Goal: Answer question/provide support

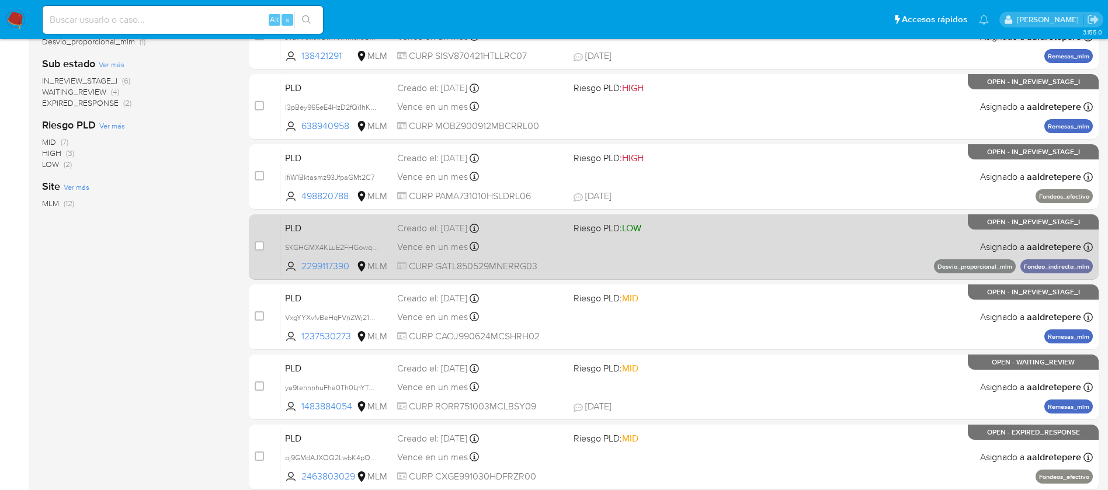
scroll to position [350, 0]
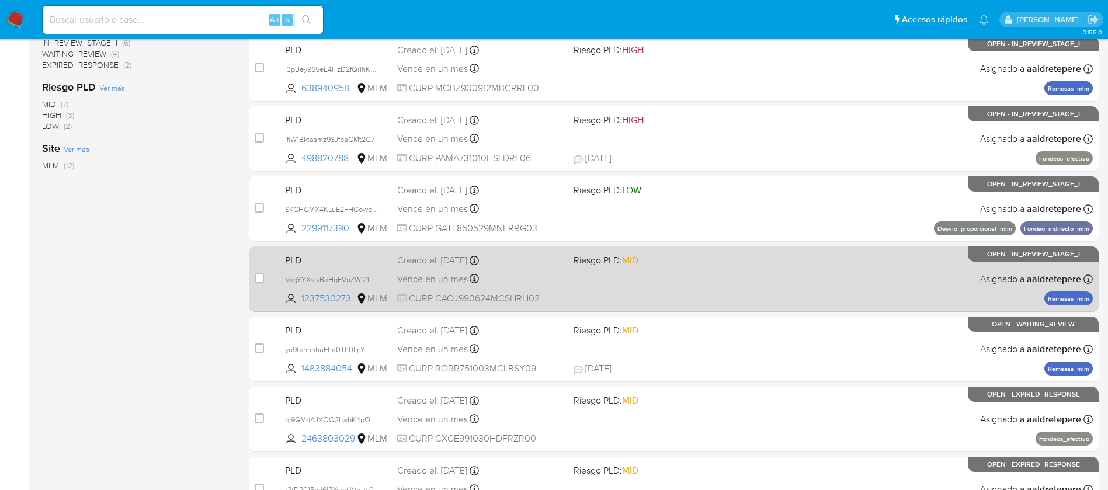
click at [611, 291] on div "PLD VxgYYXvfvBeHqFVnZWj219YO 1237530273 MLM Riesgo PLD: MID Creado el: [DATE] C…" at bounding box center [686, 278] width 812 height 59
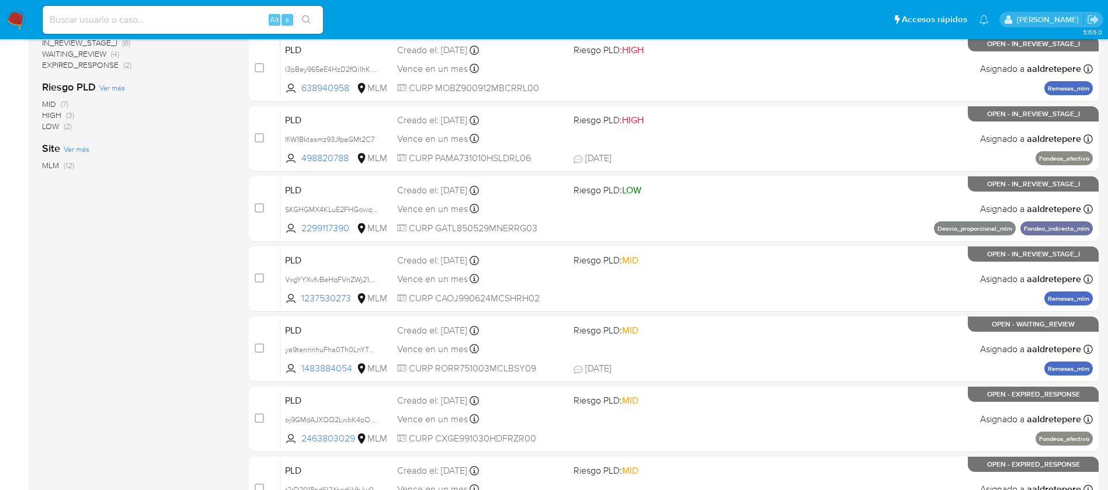
click at [164, 16] on input at bounding box center [183, 19] width 280 height 15
paste input "239432537"
type input "239432537"
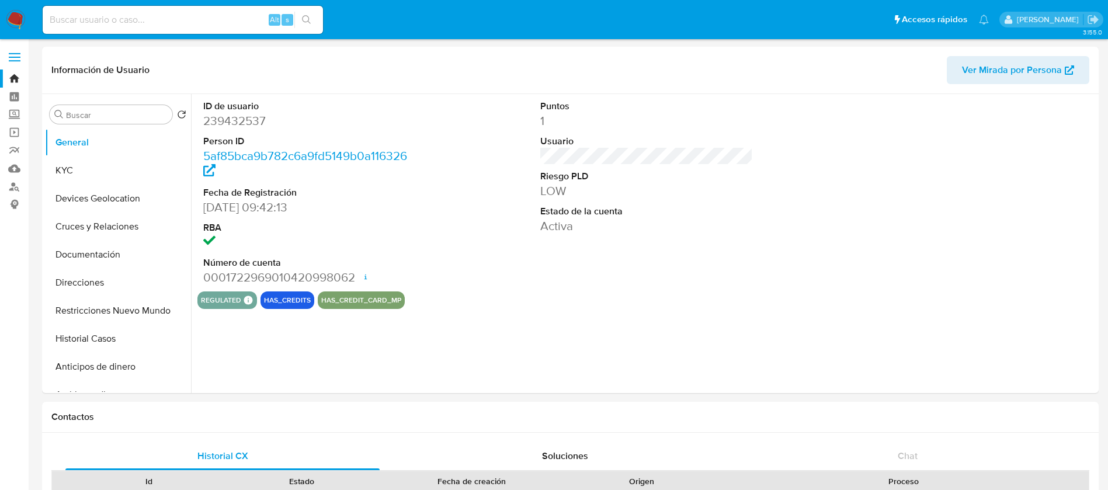
select select "10"
click at [135, 340] on button "Historial Casos" at bounding box center [113, 339] width 137 height 28
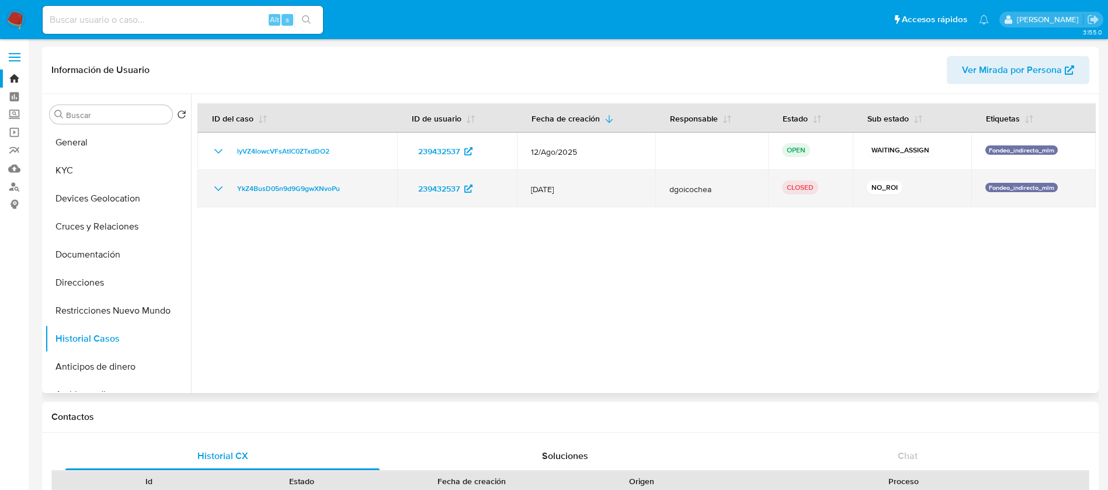
click at [218, 187] on icon "Mostrar/Ocultar" at bounding box center [218, 189] width 14 height 14
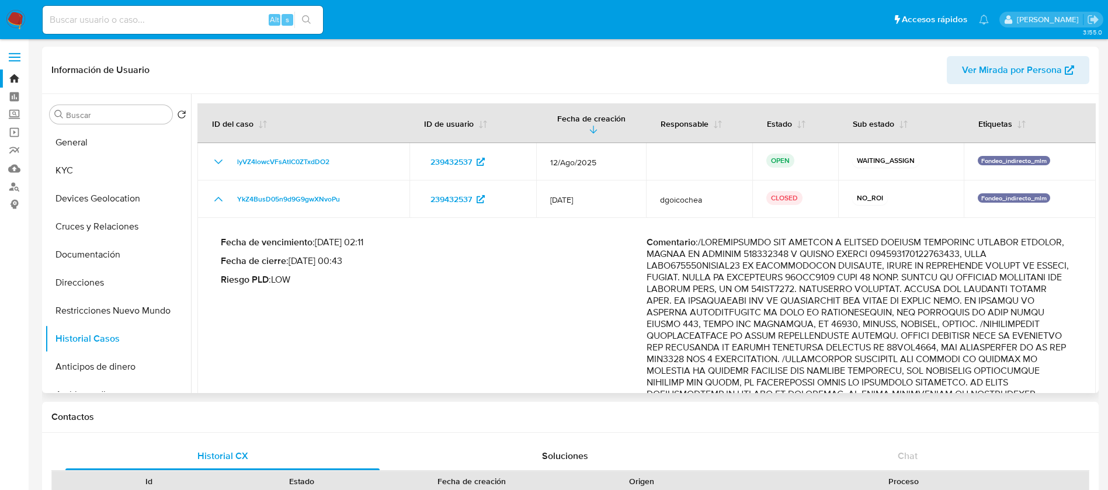
drag, startPoint x: 797, startPoint y: 359, endPoint x: 934, endPoint y: 374, distance: 138.7
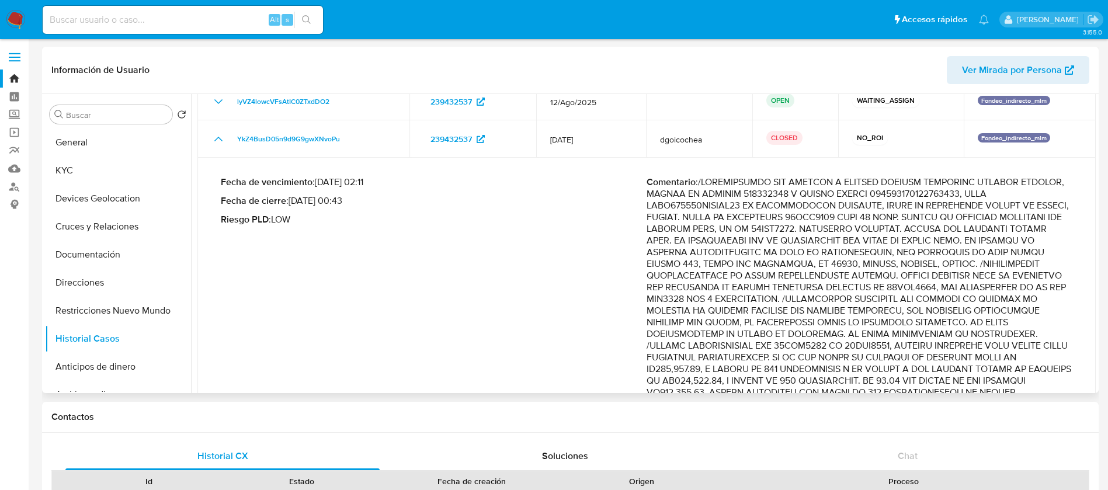
scroll to position [88, 0]
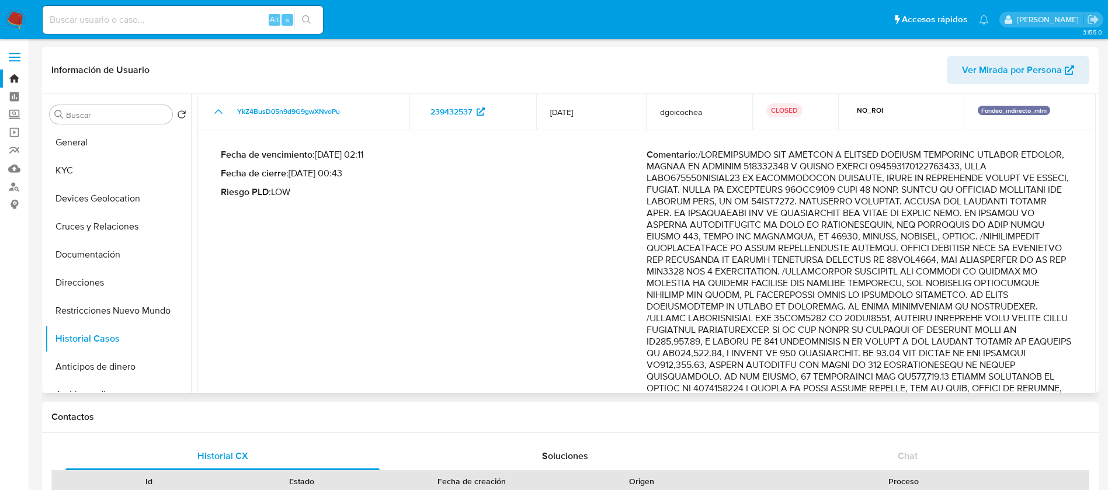
drag, startPoint x: 917, startPoint y: 317, endPoint x: 948, endPoint y: 320, distance: 31.7
click at [948, 320] on p "Comentario :" at bounding box center [859, 435] width 426 height 572
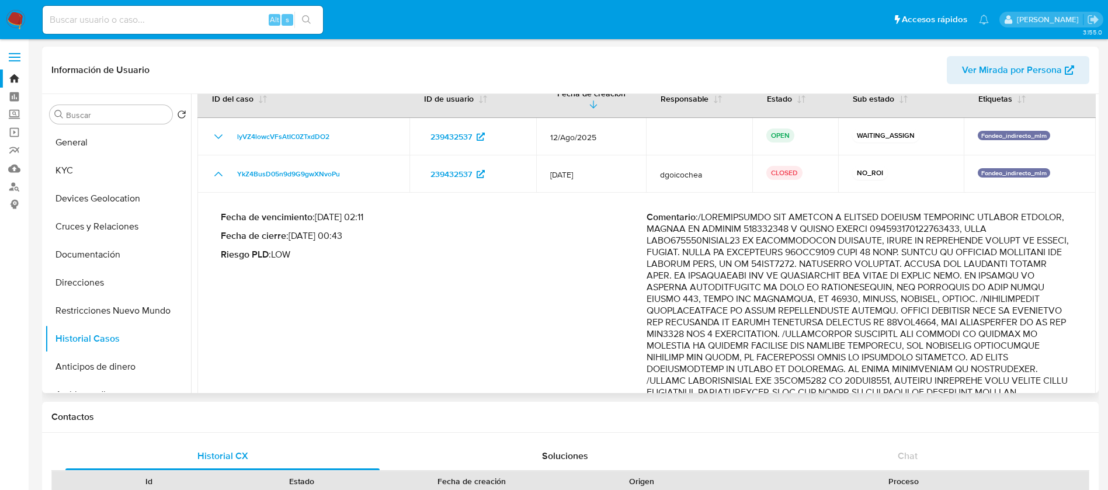
scroll to position [0, 0]
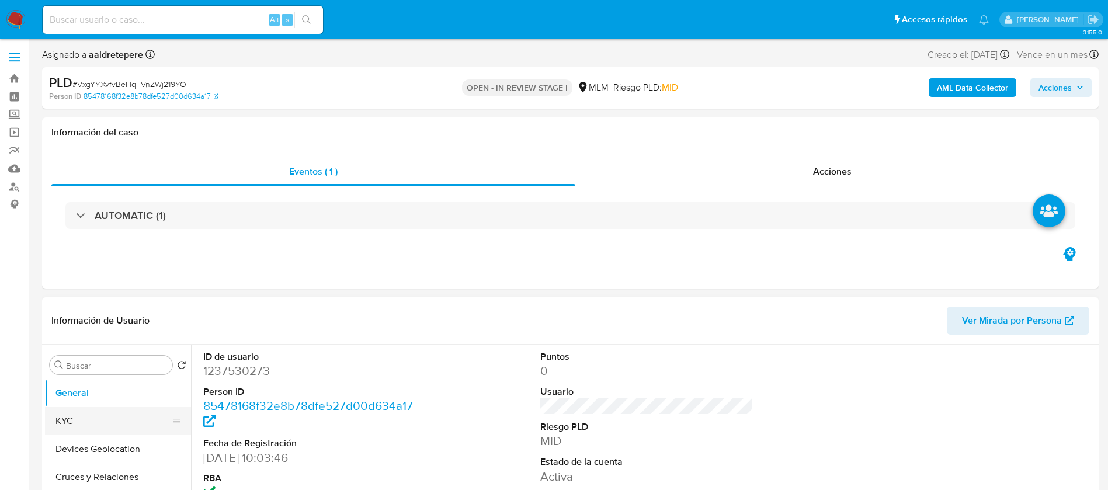
click at [91, 427] on button "KYC" at bounding box center [113, 421] width 137 height 28
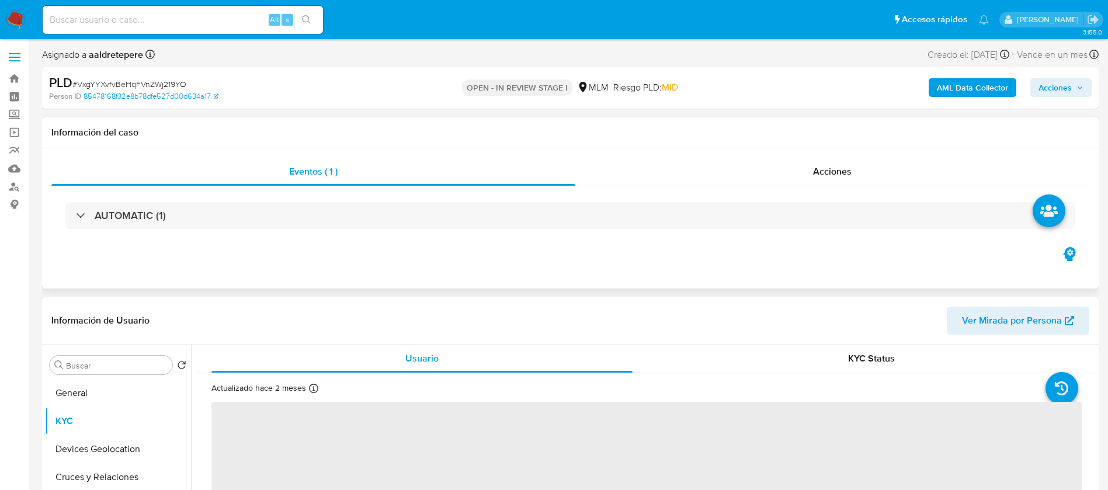
select select "10"
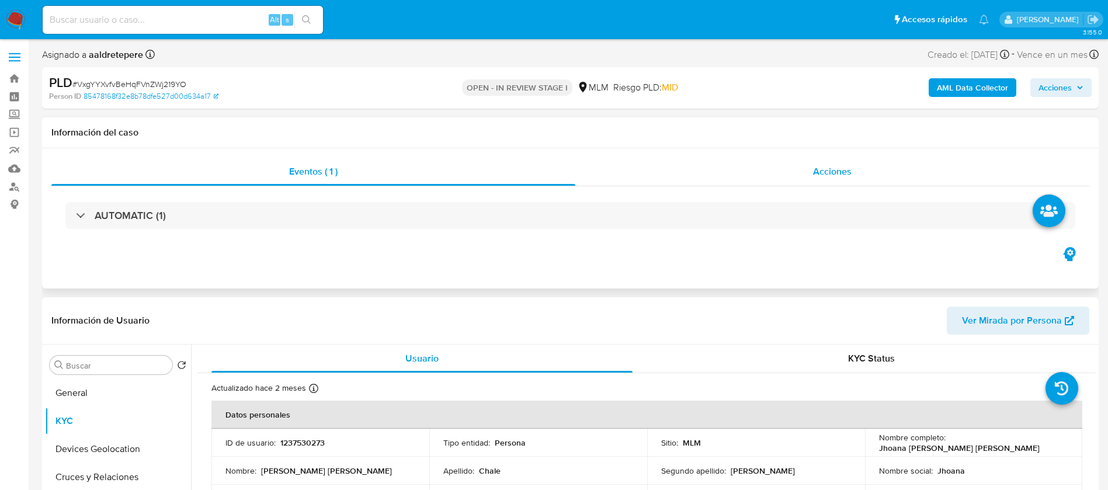
drag, startPoint x: 836, startPoint y: 172, endPoint x: 830, endPoint y: 182, distance: 11.8
click at [835, 176] on span "Acciones" at bounding box center [832, 171] width 39 height 13
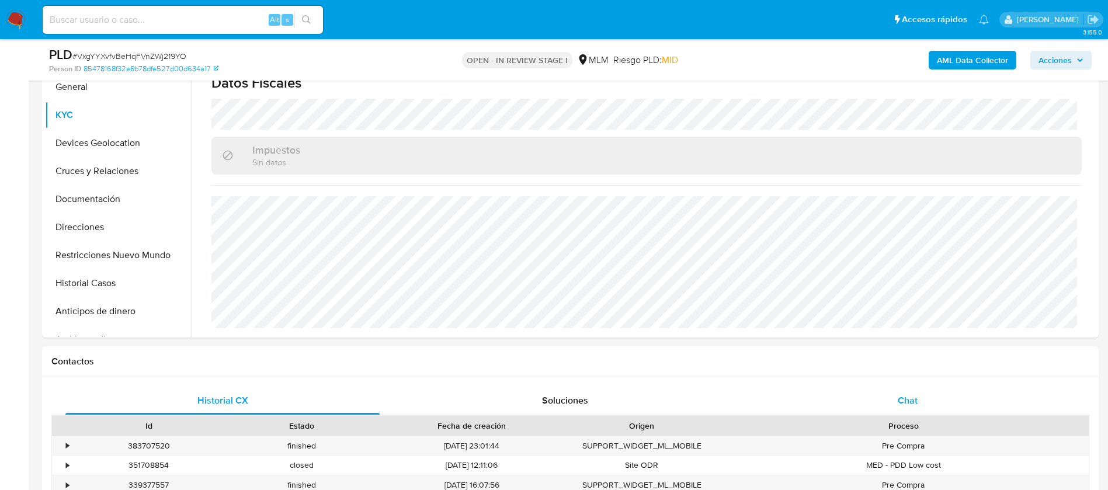
scroll to position [438, 0]
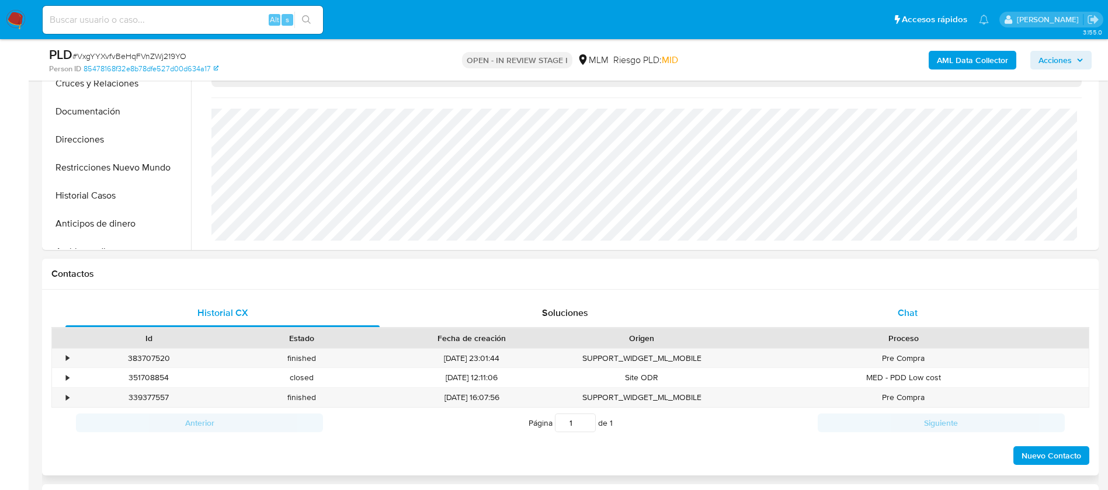
click at [903, 319] on div "Chat" at bounding box center [907, 313] width 314 height 28
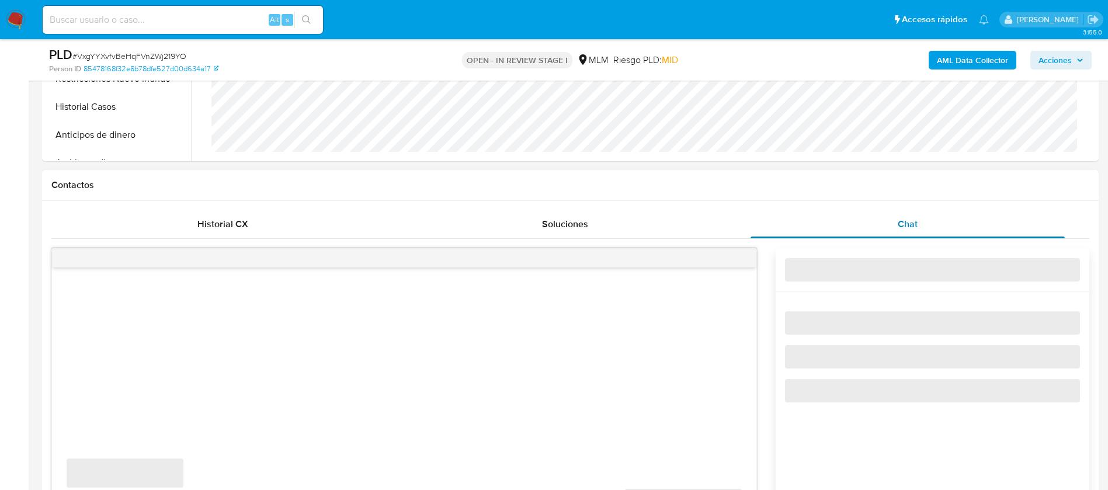
scroll to position [613, 0]
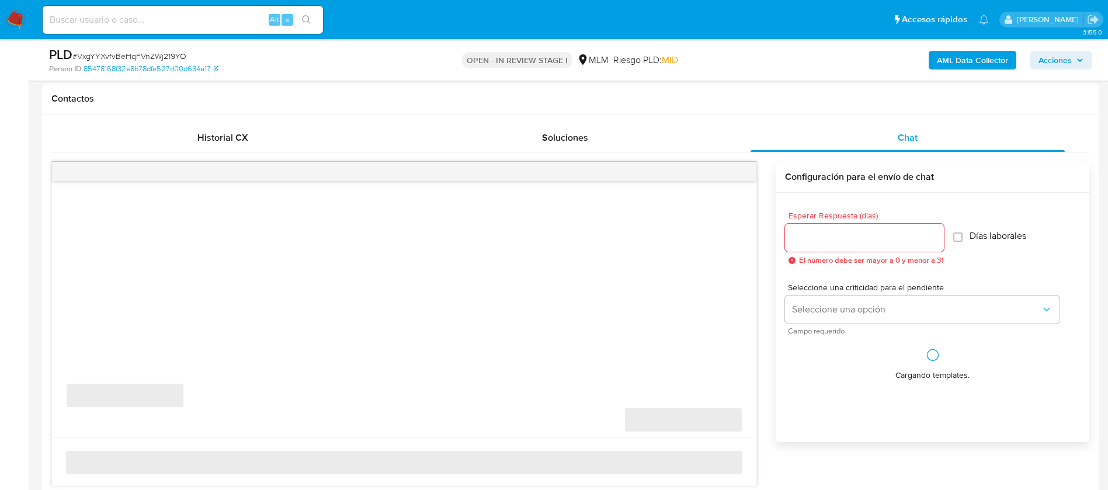
click at [847, 244] on input "Esperar Respuesta (días)" at bounding box center [864, 237] width 159 height 15
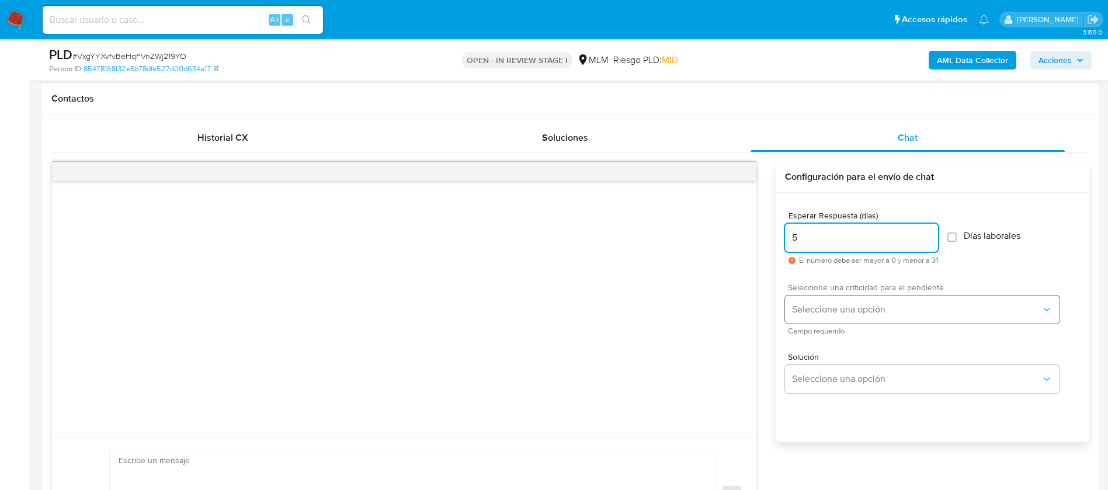
type input "5"
click at [842, 311] on span "Seleccione una opción" at bounding box center [916, 310] width 249 height 12
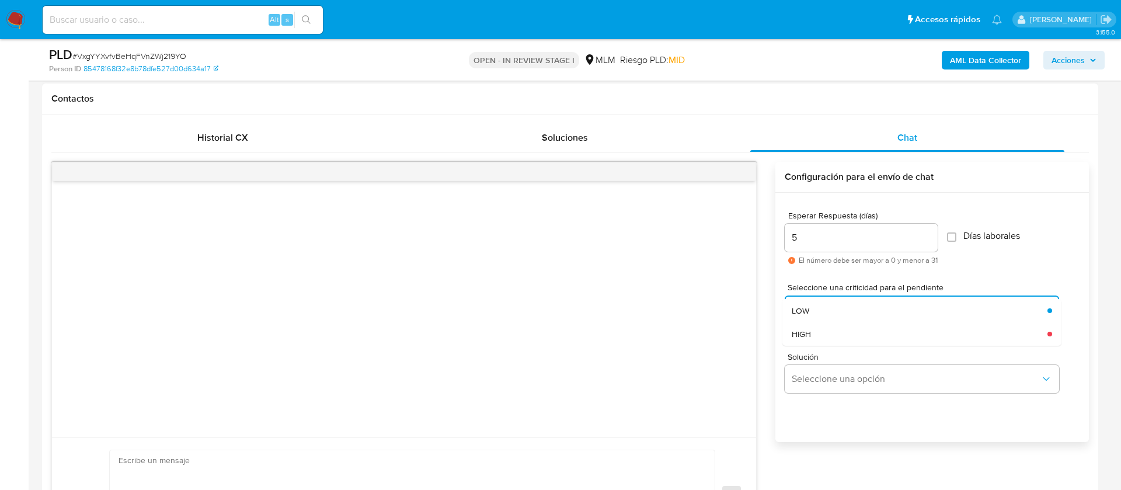
click at [817, 342] on div "HIGH" at bounding box center [920, 333] width 256 height 23
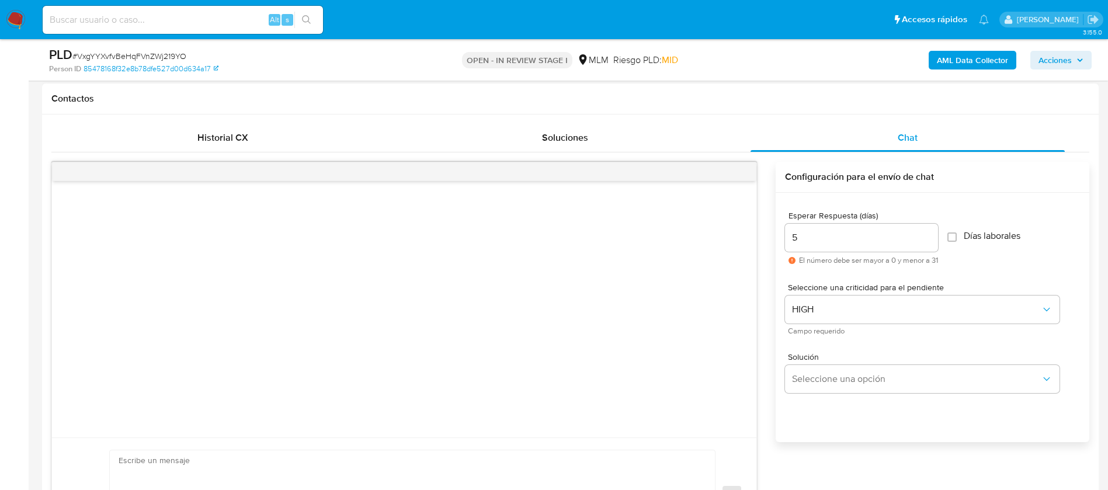
click at [849, 405] on div "Solución Seleccione una opción" at bounding box center [932, 375] width 295 height 64
click at [845, 389] on button "Seleccione una opción" at bounding box center [922, 379] width 274 height 28
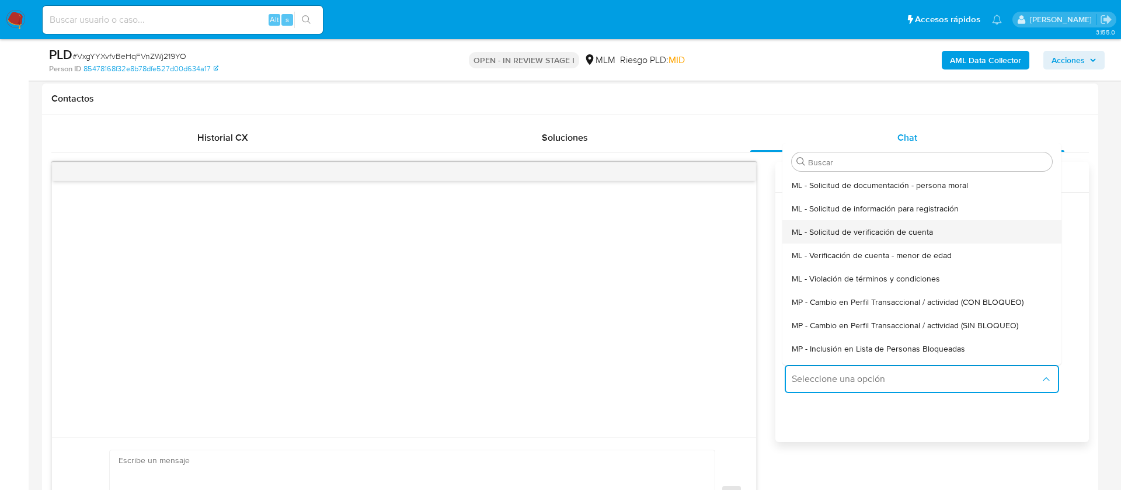
click at [806, 231] on span "ML - Solicitud de verificación de cuenta" at bounding box center [862, 232] width 141 height 11
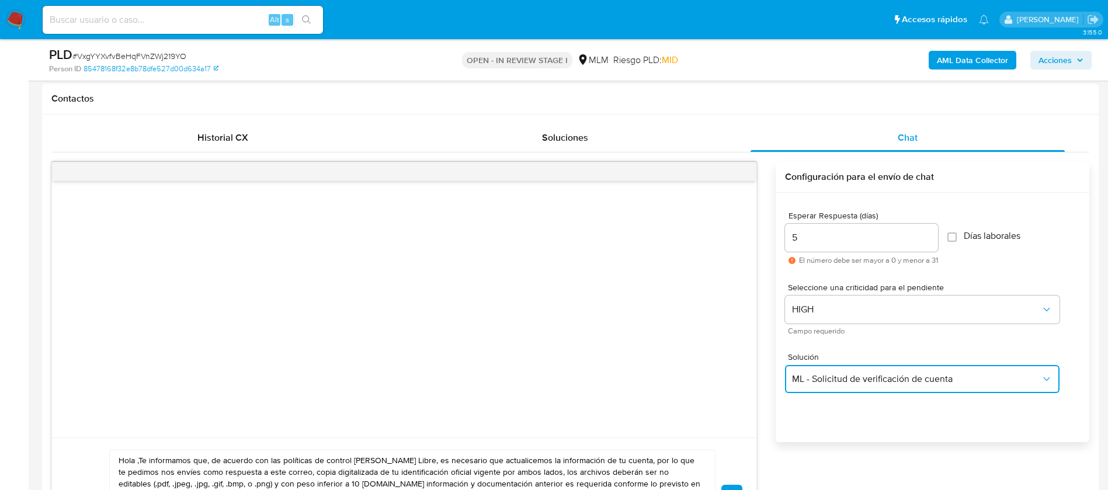
scroll to position [788, 0]
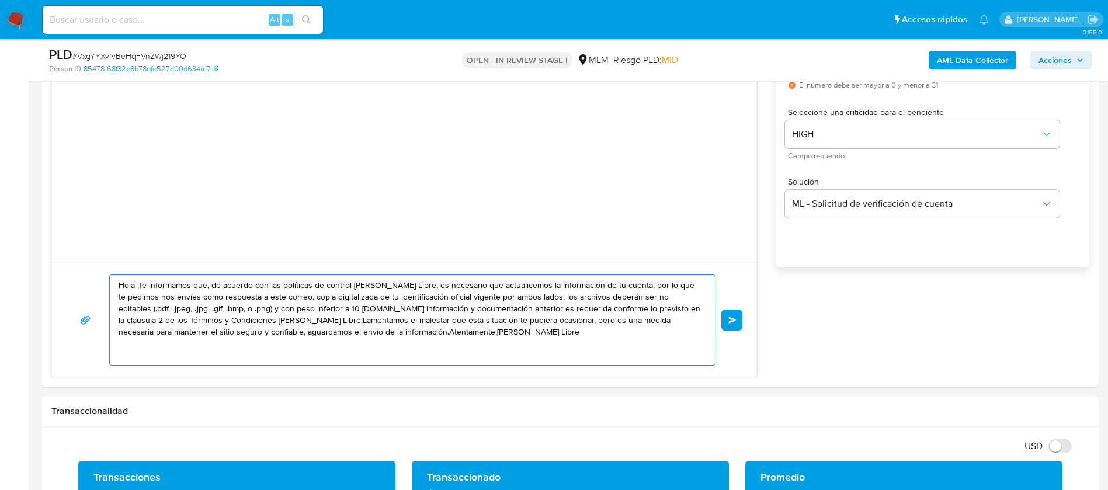
drag, startPoint x: 599, startPoint y: 349, endPoint x: 0, endPoint y: 253, distance: 606.2
paste textarea "ESTIMADA JHOANA ADRIANA CHALE ORTEGA Te comunicamos que se ha identificado un c…"
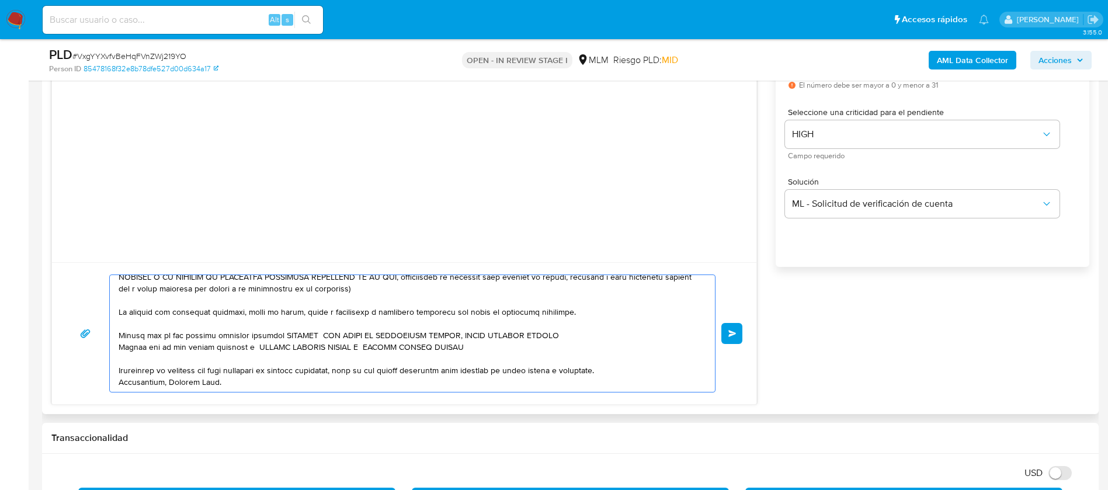
scroll to position [0, 0]
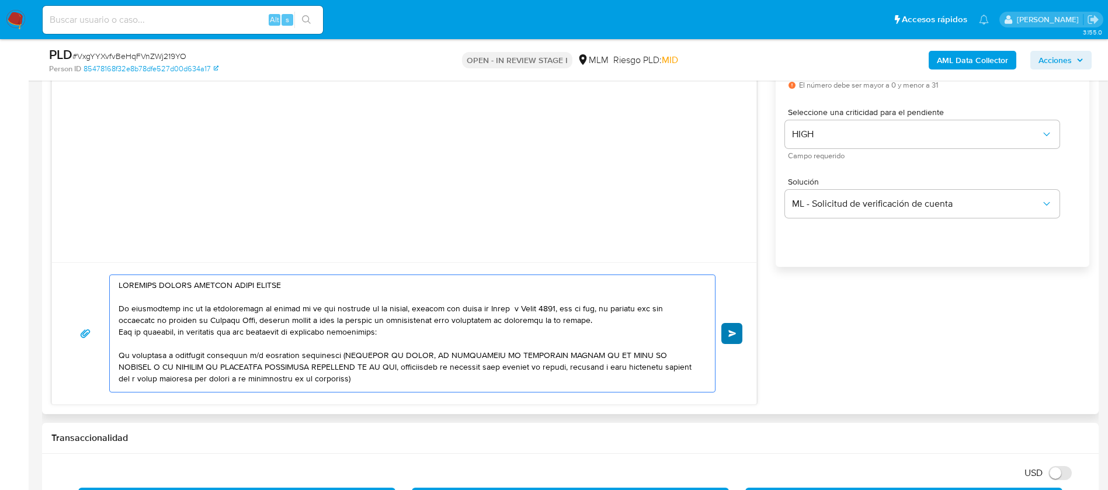
type textarea "ESTIMADA JHOANA ADRIANA CHALE ORTEGA Te comunicamos que se ha identificado un c…"
click at [725, 329] on button "Enviar" at bounding box center [731, 333] width 21 height 21
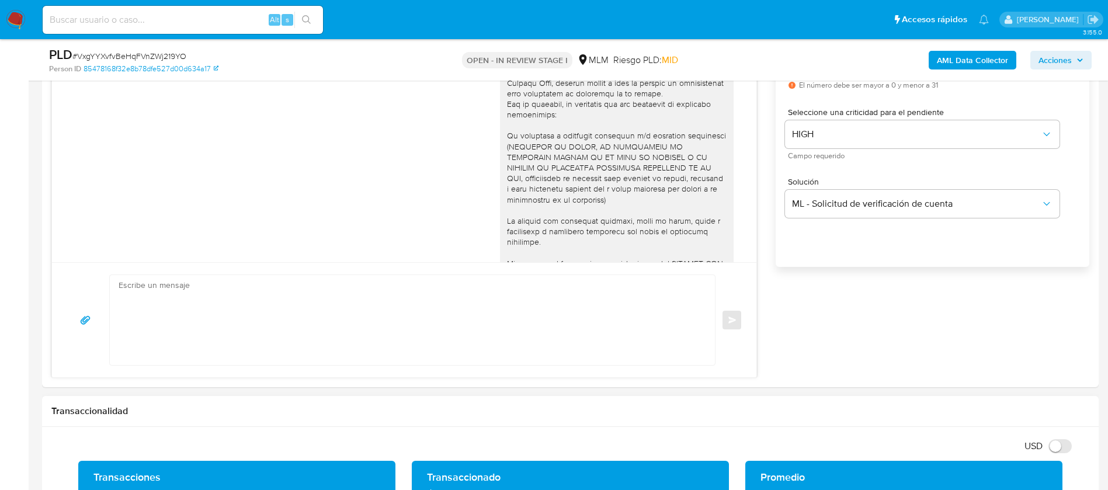
scroll to position [119, 0]
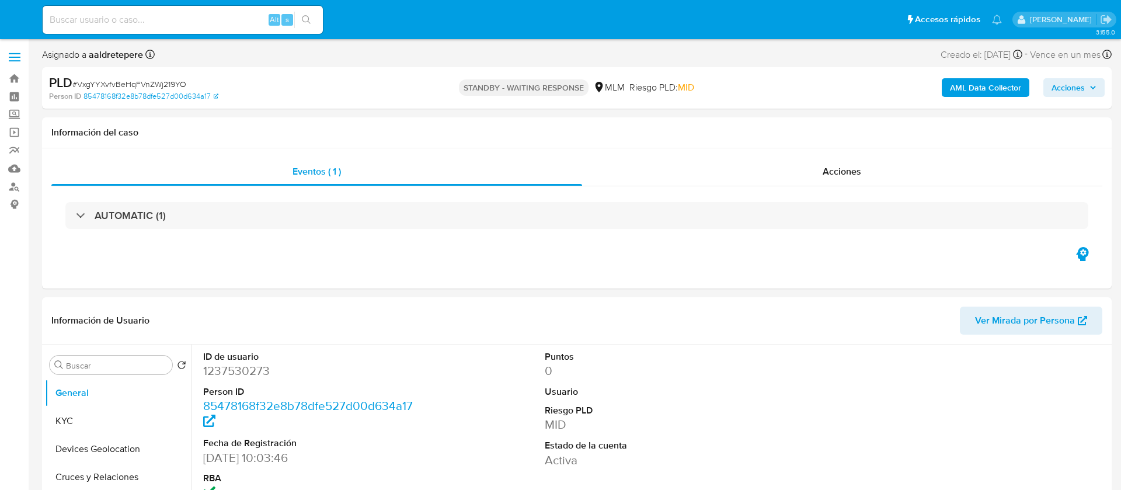
select select "10"
